Goal: Check status: Check status

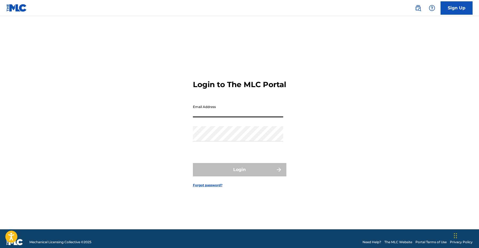
click at [224, 113] on input "Email Address" at bounding box center [238, 109] width 90 height 15
type input "Moizeekhan143@gmail.com"
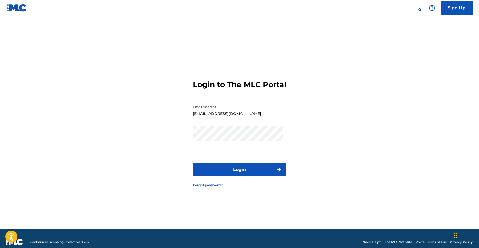
click at [250, 176] on button "Login" at bounding box center [240, 169] width 94 height 13
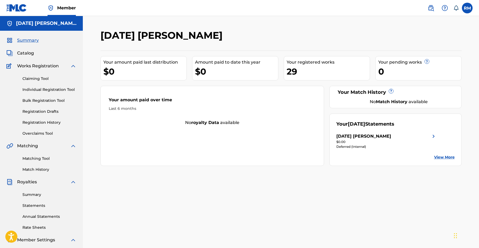
click at [28, 39] on span "Summary" at bounding box center [28, 40] width 22 height 6
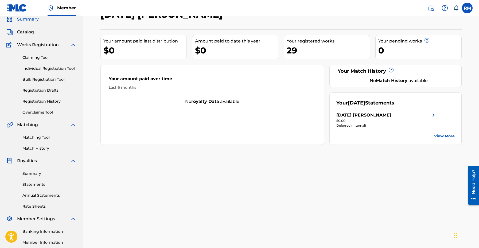
scroll to position [23, 0]
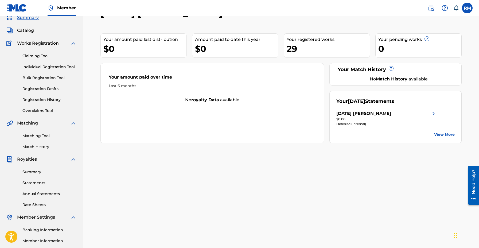
click at [432, 111] on img at bounding box center [434, 113] width 6 height 6
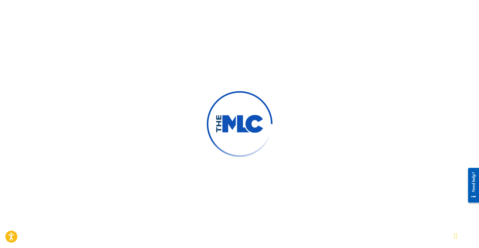
click at [367, 26] on div at bounding box center [239, 124] width 479 height 248
click at [370, 55] on div at bounding box center [239, 124] width 479 height 248
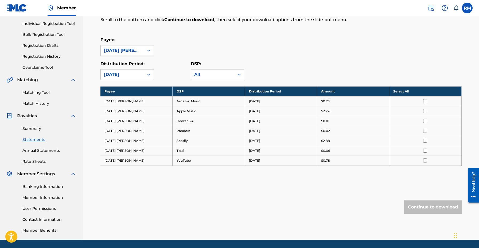
scroll to position [66, 0]
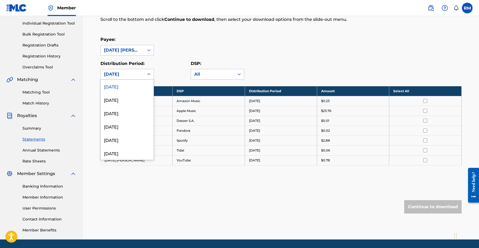
click at [118, 71] on div "[DATE]" at bounding box center [122, 74] width 43 height 10
click at [117, 98] on div "July 2025" at bounding box center [127, 99] width 53 height 13
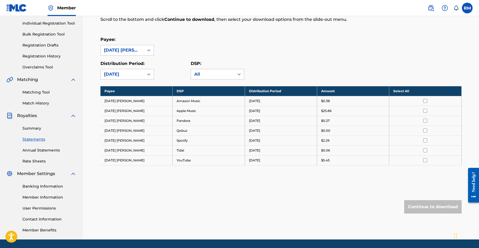
click at [118, 74] on div "July 2025" at bounding box center [122, 74] width 37 height 6
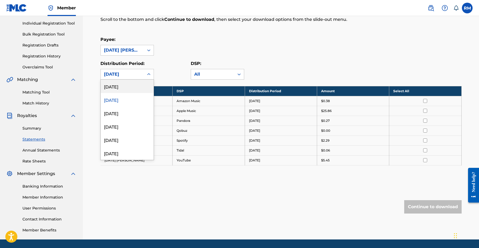
click at [111, 84] on div "[DATE]" at bounding box center [127, 86] width 53 height 13
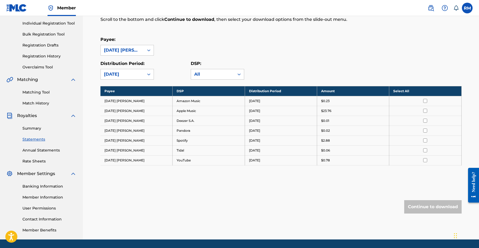
click at [134, 76] on div "[DATE]" at bounding box center [122, 74] width 37 height 6
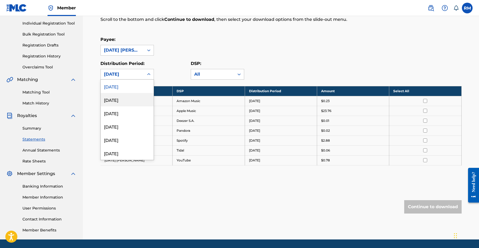
click at [119, 98] on div "July 2025" at bounding box center [127, 99] width 53 height 13
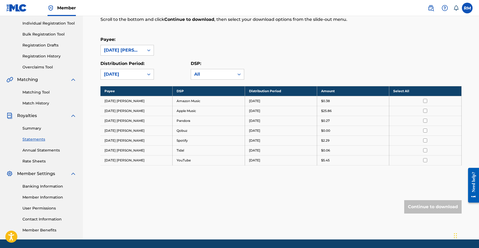
click at [132, 76] on div "July 2025" at bounding box center [122, 74] width 37 height 6
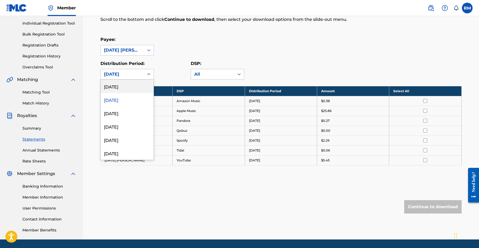
click at [125, 86] on div "[DATE]" at bounding box center [127, 86] width 53 height 13
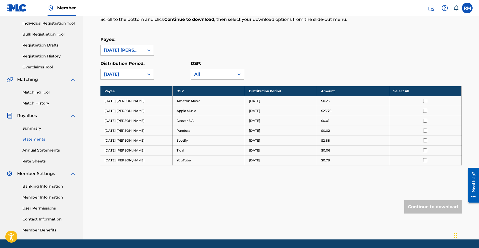
click at [137, 73] on div "[DATE]" at bounding box center [122, 74] width 37 height 6
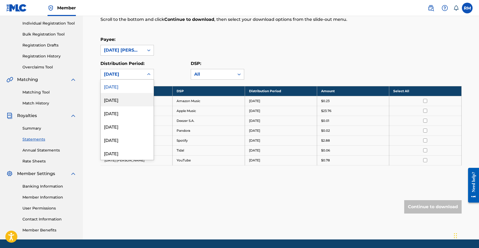
click at [120, 98] on div "July 2025" at bounding box center [127, 99] width 53 height 13
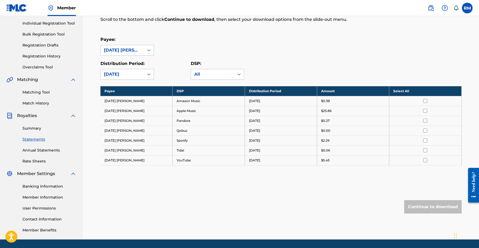
click at [133, 80] on div "Royalty Statements Select your desired payee from the Payee drop-down menu. The…" at bounding box center [281, 99] width 361 height 272
click at [137, 75] on div "July 2025" at bounding box center [122, 74] width 37 height 6
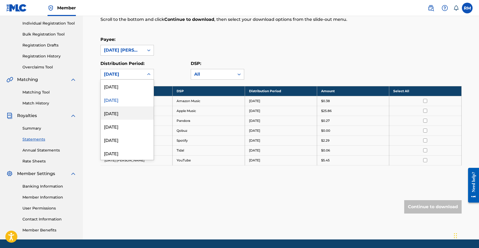
click at [119, 116] on div "June 2025" at bounding box center [127, 112] width 53 height 13
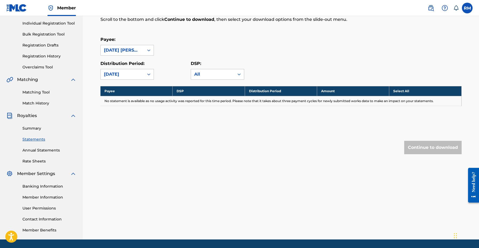
click at [137, 75] on div "June 2025" at bounding box center [122, 74] width 37 height 6
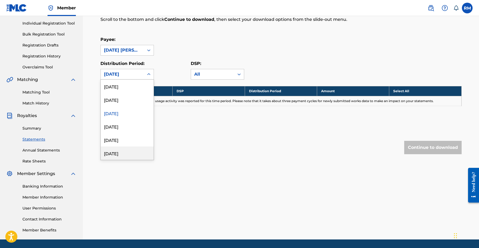
click at [115, 156] on div "March 2025" at bounding box center [127, 152] width 53 height 13
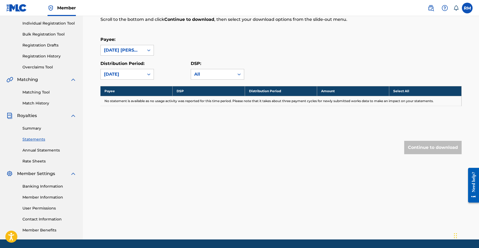
click at [140, 71] on div "March 2025" at bounding box center [122, 74] width 43 height 10
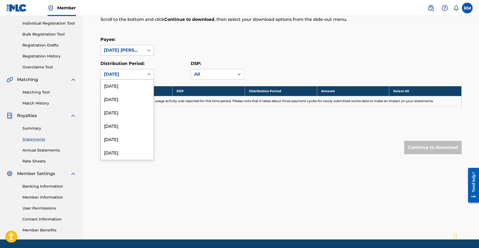
scroll to position [232, 0]
click at [123, 134] on div "November 2023" at bounding box center [127, 134] width 53 height 13
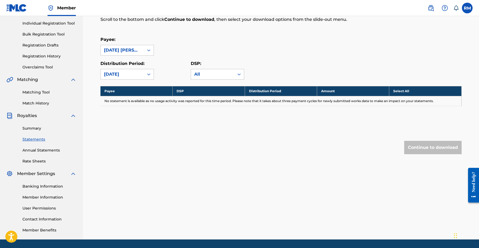
click at [134, 72] on div "November 2023" at bounding box center [122, 74] width 37 height 6
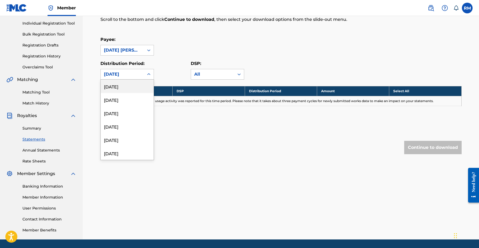
click at [126, 89] on div "[DATE]" at bounding box center [127, 86] width 53 height 13
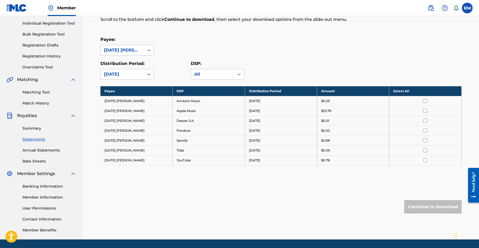
click at [30, 124] on div "Summary Statements Annual Statements Rate Sheets" at bounding box center [41, 141] width 70 height 45
click at [29, 128] on link "Summary" at bounding box center [49, 129] width 54 height 6
